Goal: Task Accomplishment & Management: Use online tool/utility

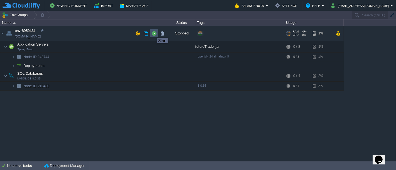
click at [152, 33] on button "button" at bounding box center [153, 33] width 5 height 5
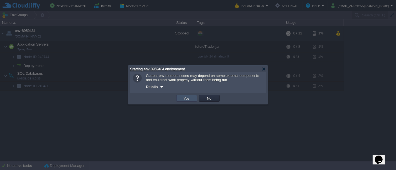
click at [191, 100] on button "Yes" at bounding box center [186, 98] width 9 height 5
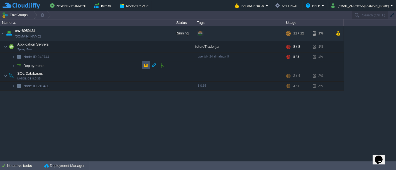
click at [146, 65] on button "button" at bounding box center [145, 65] width 5 height 5
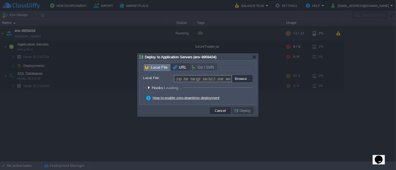
click at [244, 81] on input "file" at bounding box center [217, 78] width 70 height 6
type input "C:\fakepath\futureTrader.jar"
type input "futureTrader.jar"
click at [244, 112] on button "Deploy" at bounding box center [242, 110] width 19 height 5
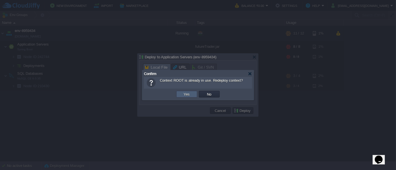
click at [189, 92] on button "Yes" at bounding box center [186, 94] width 9 height 5
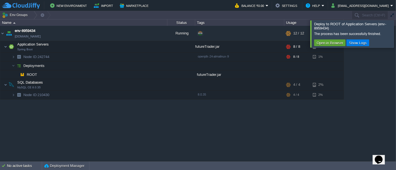
click at [395, 40] on div at bounding box center [402, 33] width 0 height 27
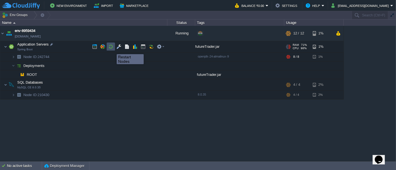
click at [112, 49] on button "button" at bounding box center [110, 46] width 5 height 5
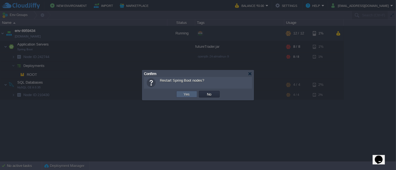
click at [184, 97] on td "Yes" at bounding box center [186, 94] width 21 height 7
